Goal: Download file/media

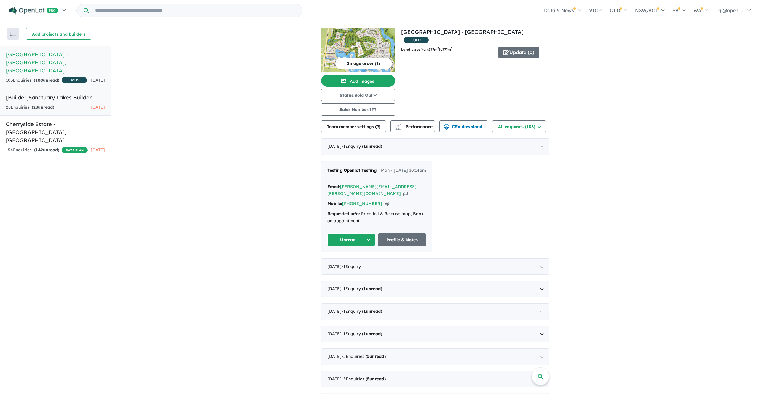
click at [32, 105] on div "28 Enquir ies ( 28 unread)" at bounding box center [30, 107] width 48 height 7
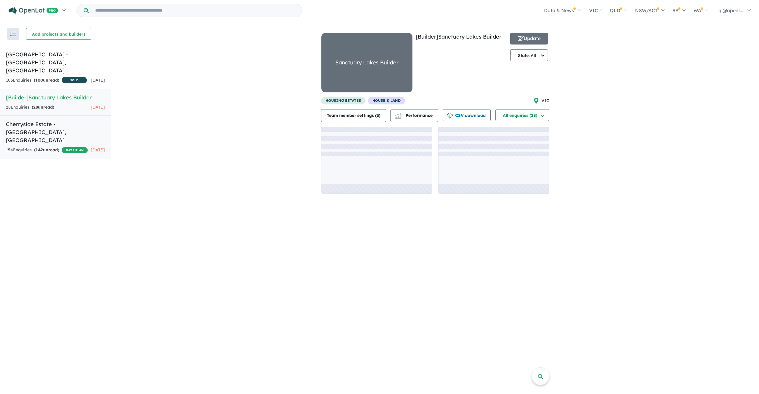
click at [46, 127] on h5 "Cherryside Estate - [GEOGRAPHIC_DATA] , [GEOGRAPHIC_DATA]" at bounding box center [55, 132] width 99 height 24
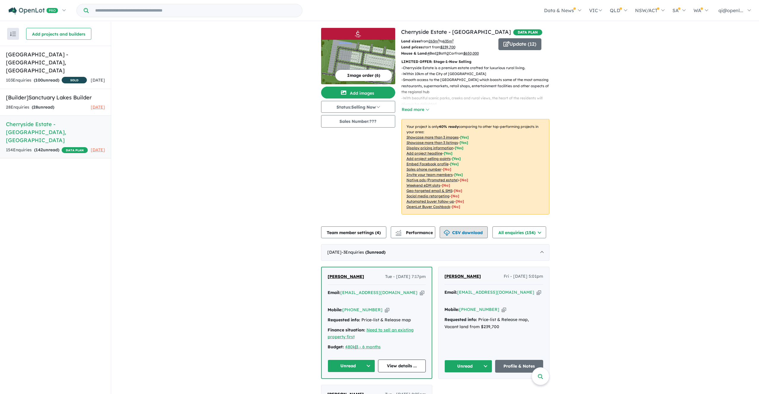
click at [466, 233] on button "CSV download" at bounding box center [463, 232] width 48 height 12
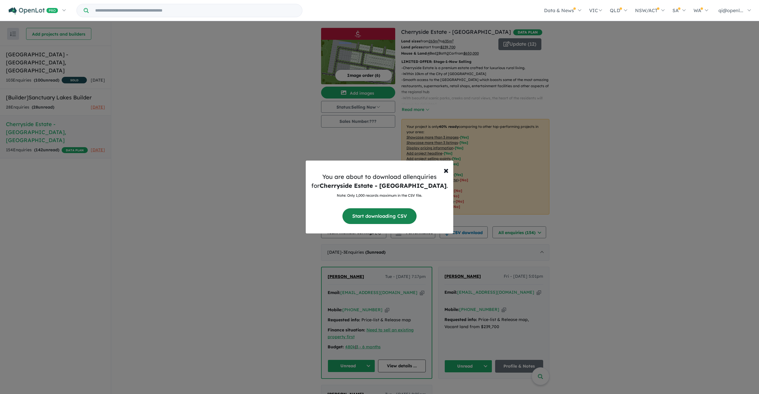
click at [395, 216] on button "Start downloading CSV" at bounding box center [379, 216] width 74 height 16
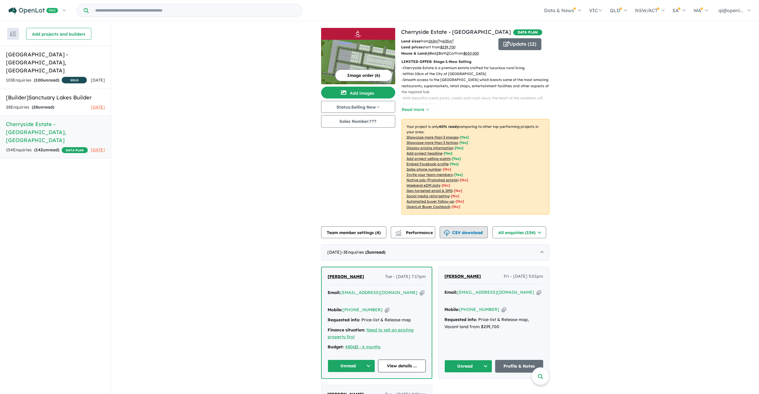
click at [464, 233] on button "CSV download" at bounding box center [463, 232] width 48 height 12
